Goal: Task Accomplishment & Management: Use online tool/utility

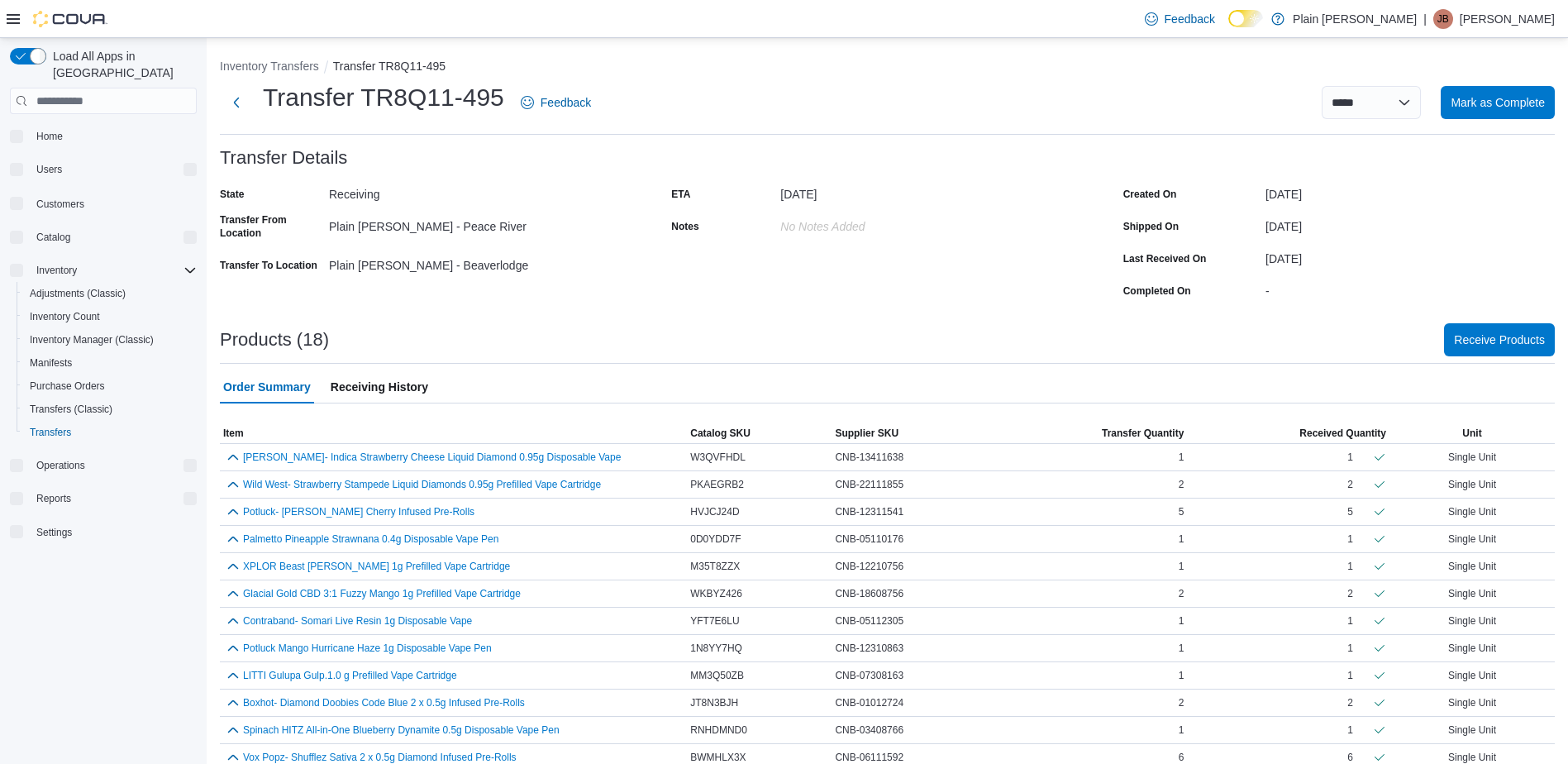
click at [12, 17] on icon at bounding box center [14, 19] width 14 height 14
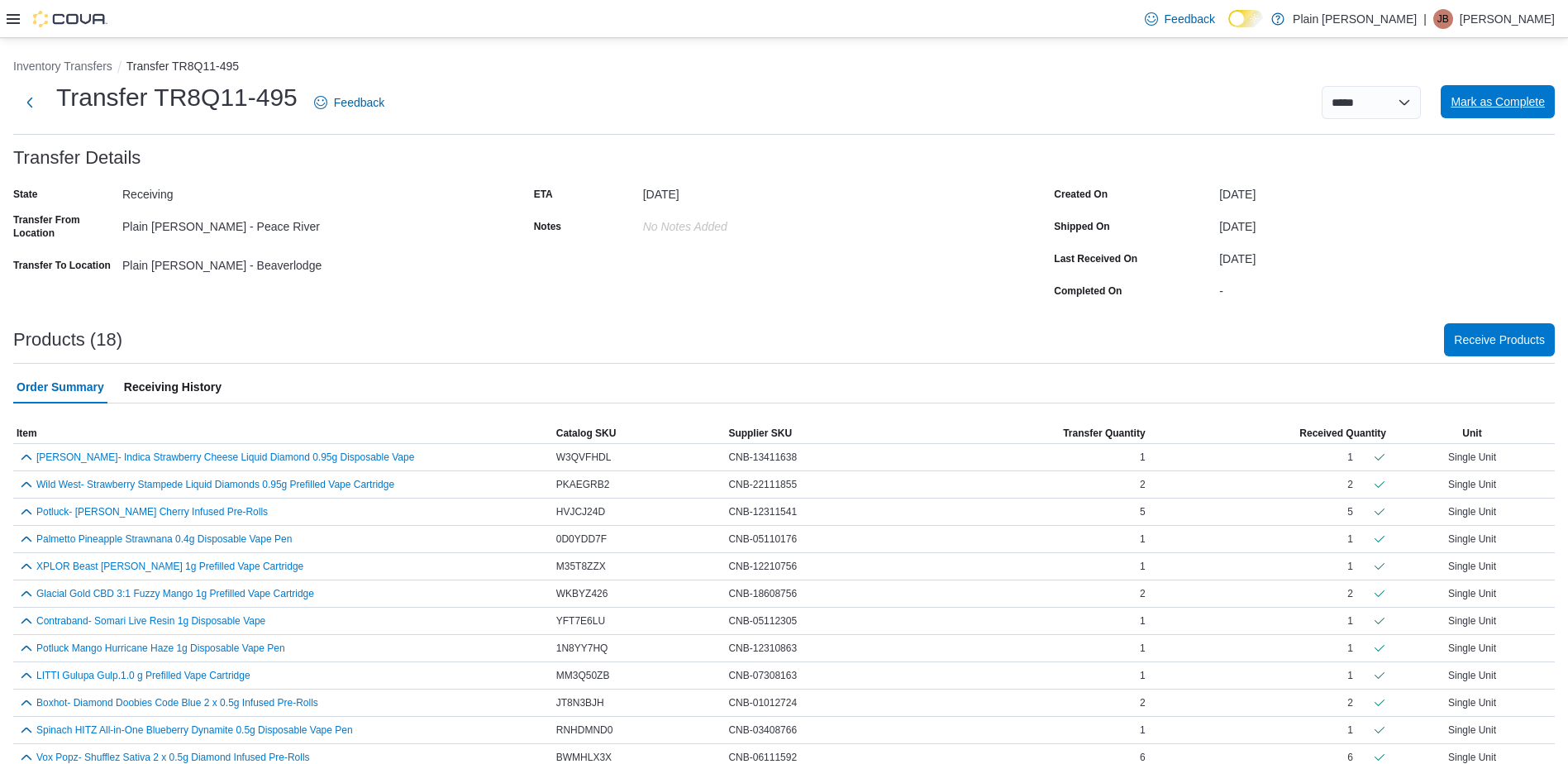
click at [1505, 104] on span "Mark as Complete" at bounding box center [1498, 101] width 95 height 17
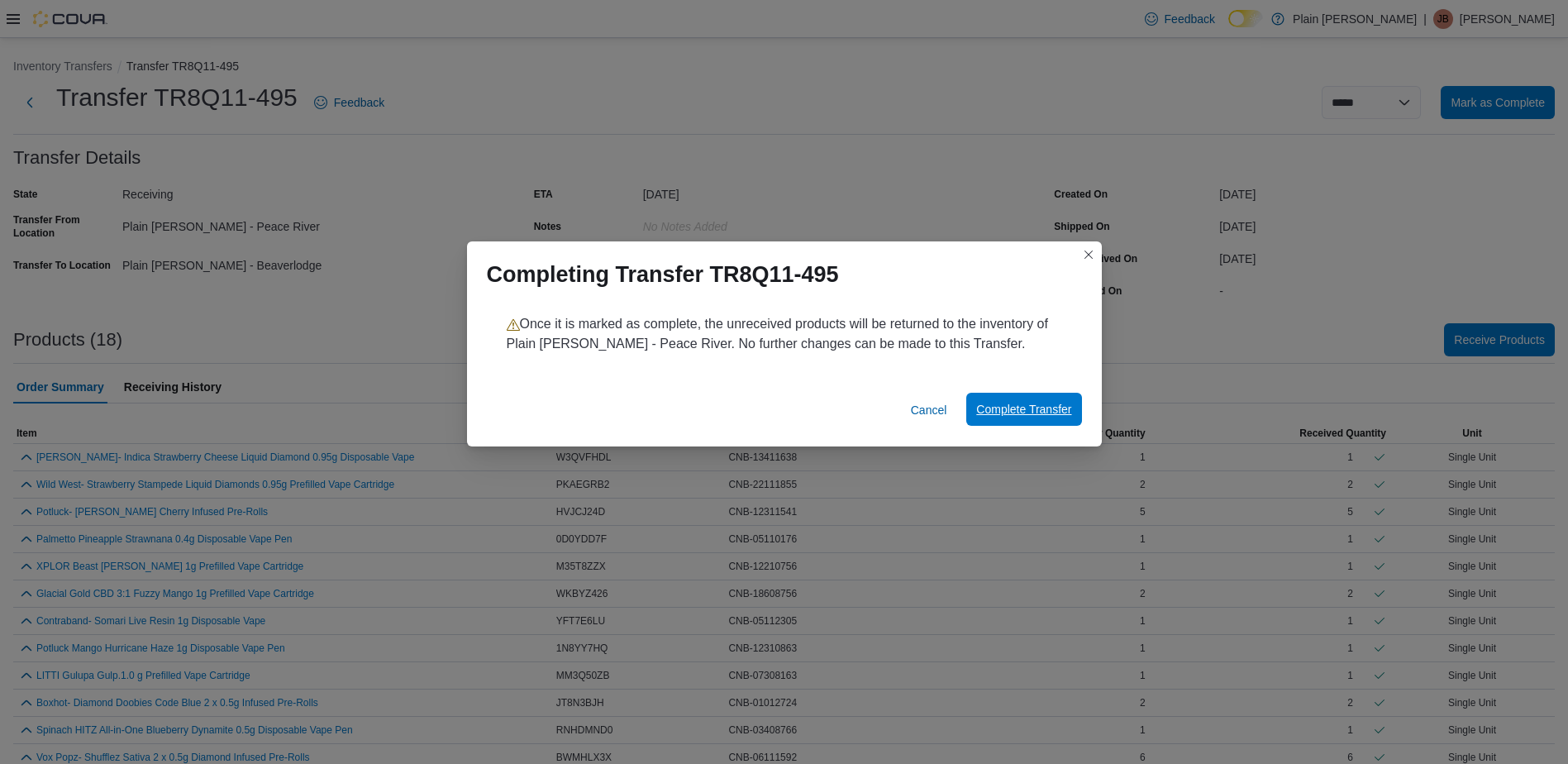
click at [1024, 402] on span "Complete Transfer" at bounding box center [1024, 408] width 96 height 17
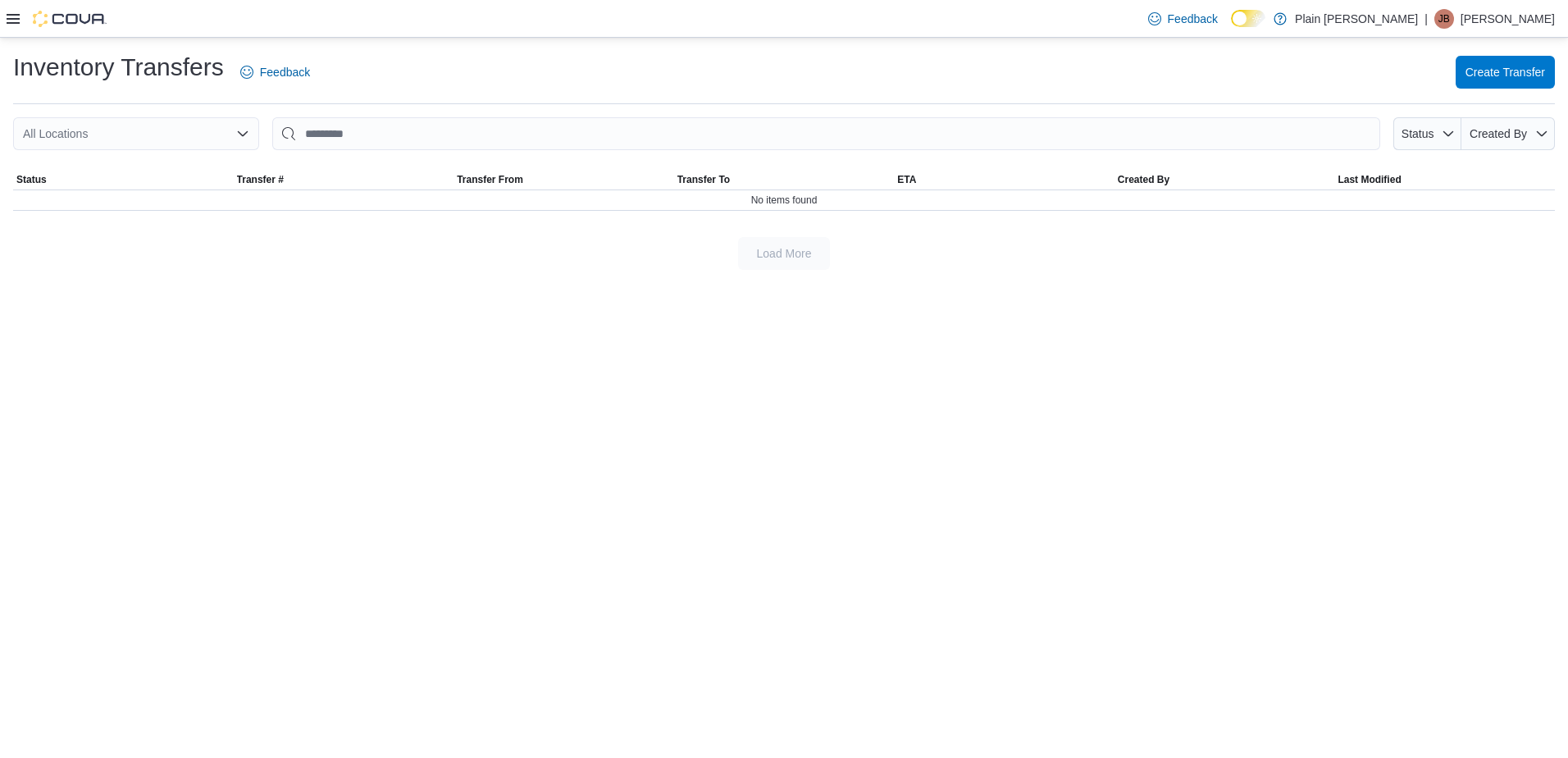
click at [13, 14] on icon at bounding box center [14, 19] width 14 height 14
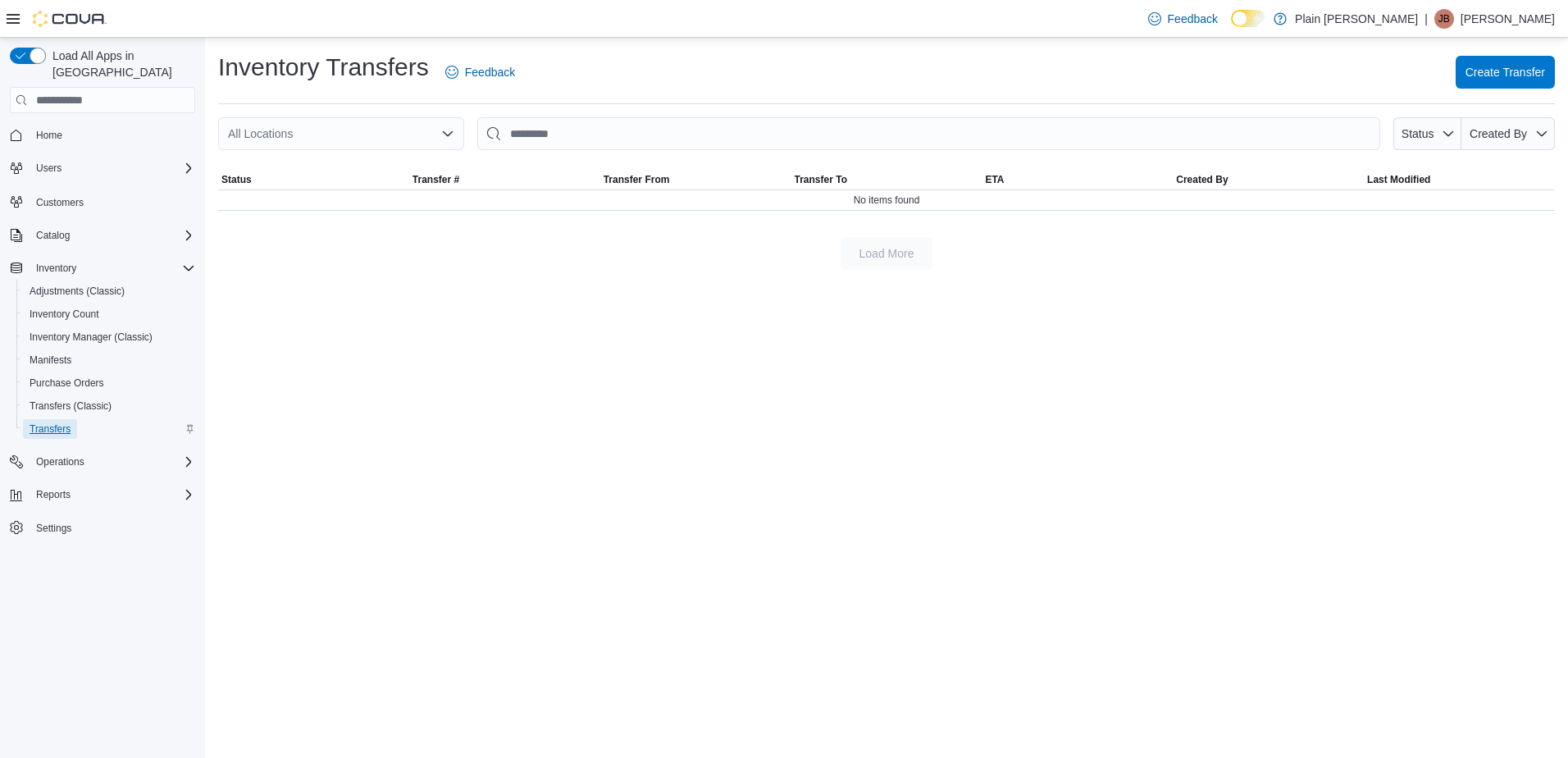
click at [67, 423] on span "Transfers" at bounding box center [50, 429] width 41 height 14
